Goal: Task Accomplishment & Management: Manage account settings

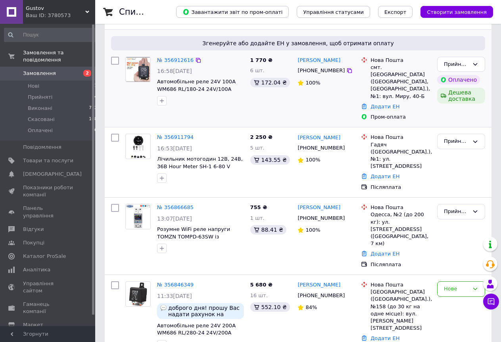
scroll to position [81, 0]
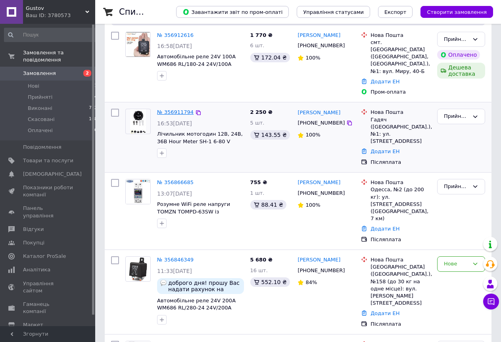
click at [173, 109] on link "№ 356911794" at bounding box center [175, 112] width 37 height 6
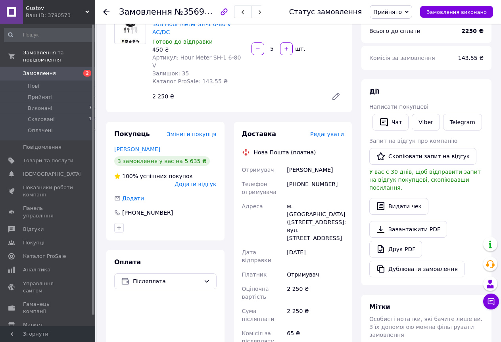
scroll to position [28, 0]
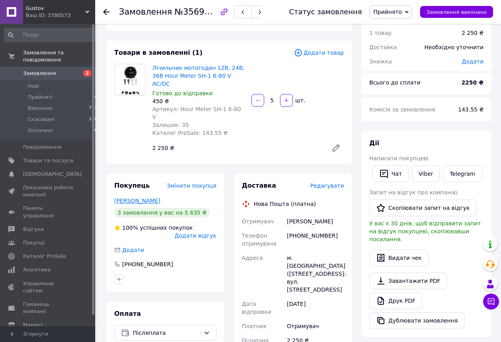
click at [148, 198] on link "[PERSON_NAME]" at bounding box center [137, 201] width 46 height 6
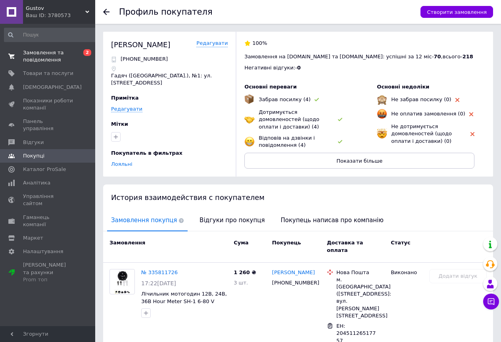
click at [43, 55] on span "Замовлення та повідомлення" at bounding box center [48, 56] width 50 height 14
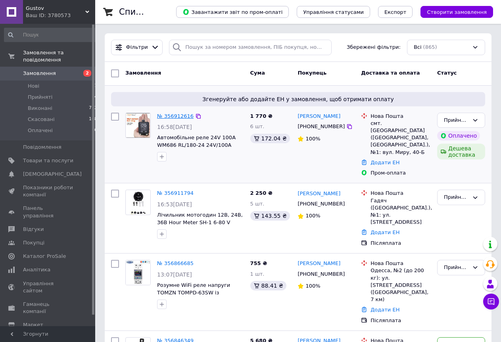
click at [173, 117] on link "№ 356912616" at bounding box center [175, 116] width 37 height 6
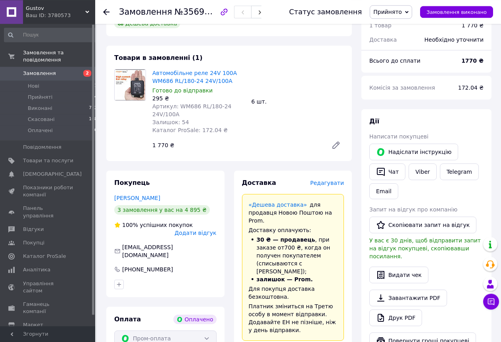
scroll to position [81, 0]
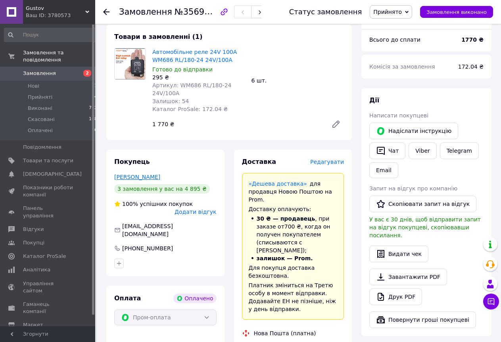
click at [133, 174] on link "[PERSON_NAME]" at bounding box center [137, 177] width 46 height 6
